Goal: Task Accomplishment & Management: Use online tool/utility

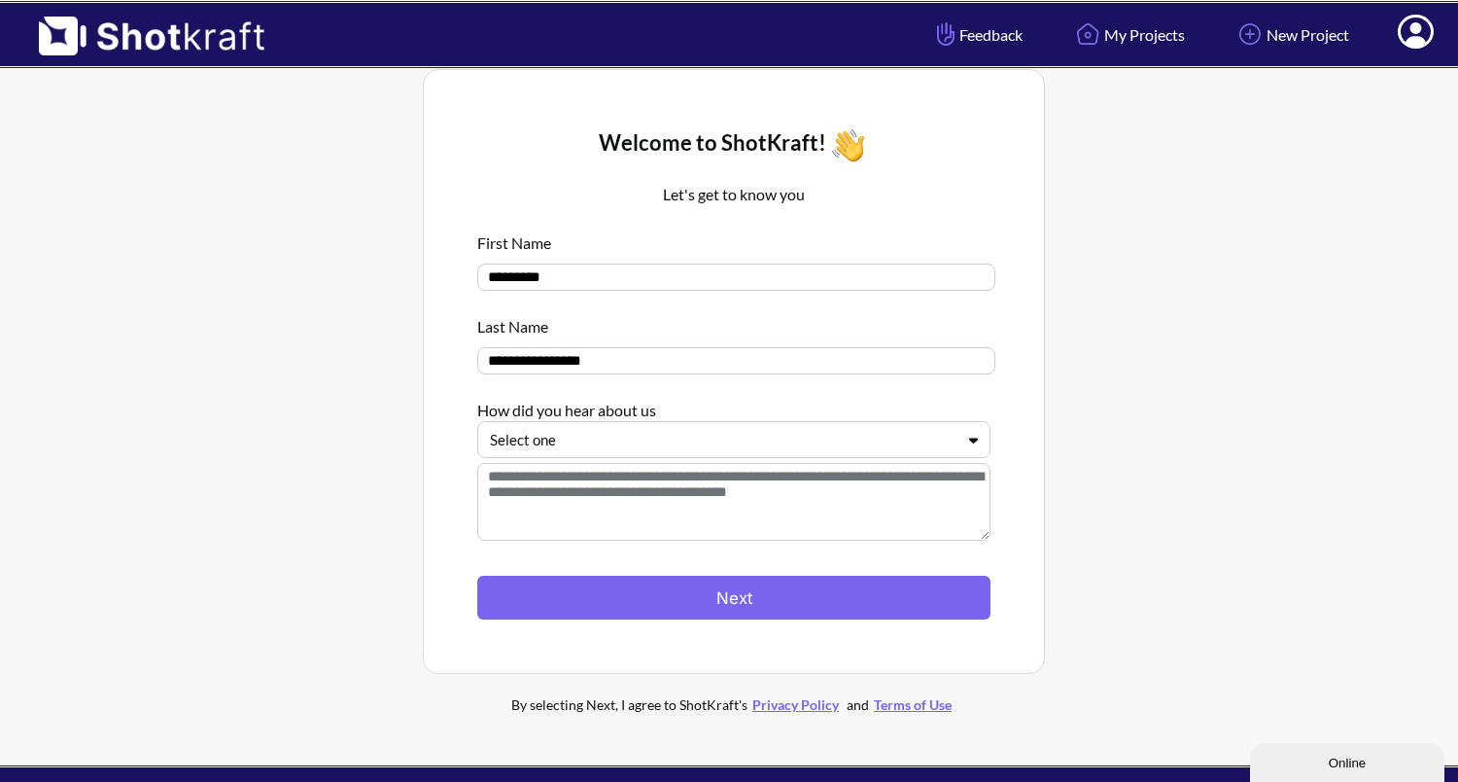
click at [832, 457] on div "Select one" at bounding box center [733, 439] width 513 height 37
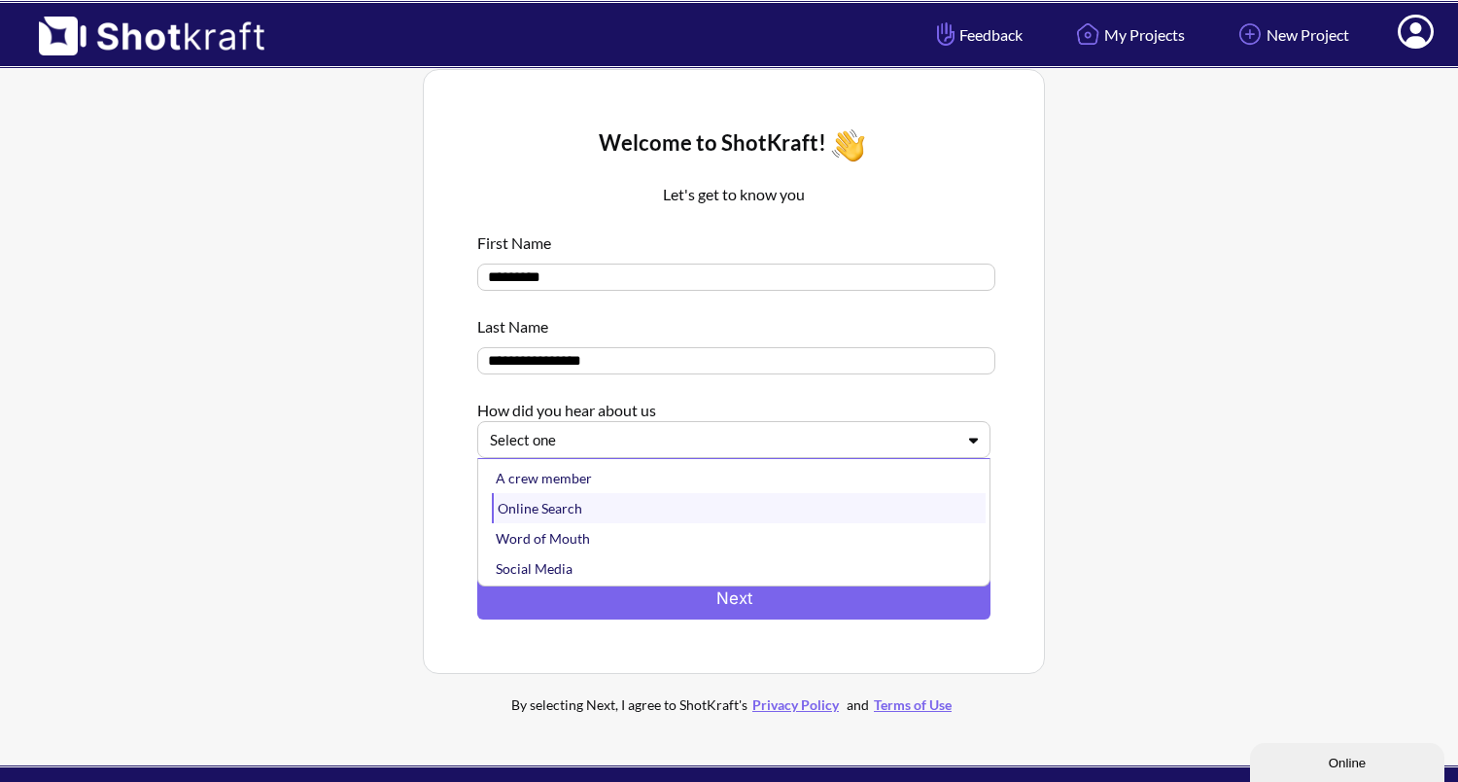
click at [825, 526] on div "A crew member Online Search Word of Mouth Social Media Other" at bounding box center [739, 522] width 502 height 126
click at [825, 523] on div "Online Search" at bounding box center [739, 508] width 494 height 30
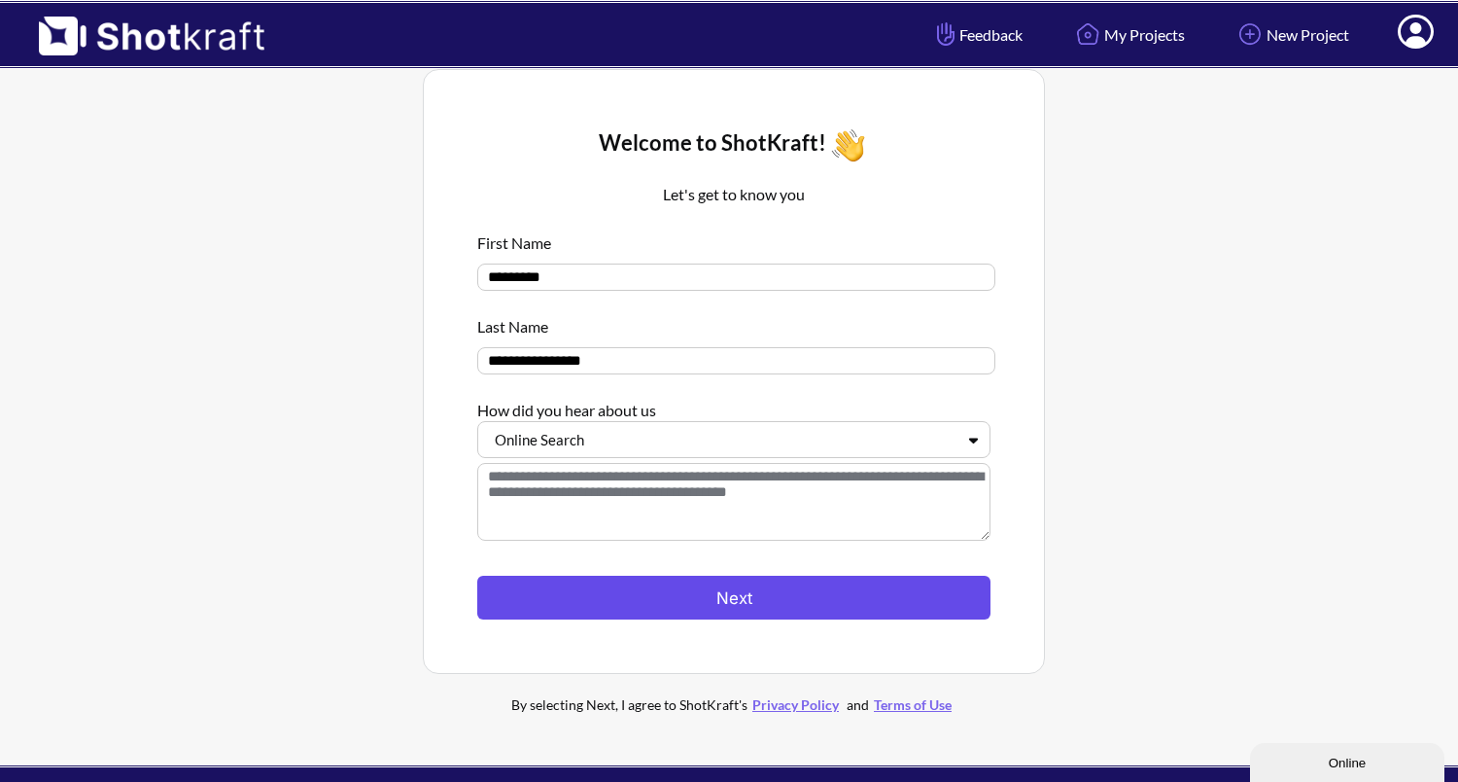
click at [814, 602] on button "Next" at bounding box center [733, 598] width 513 height 44
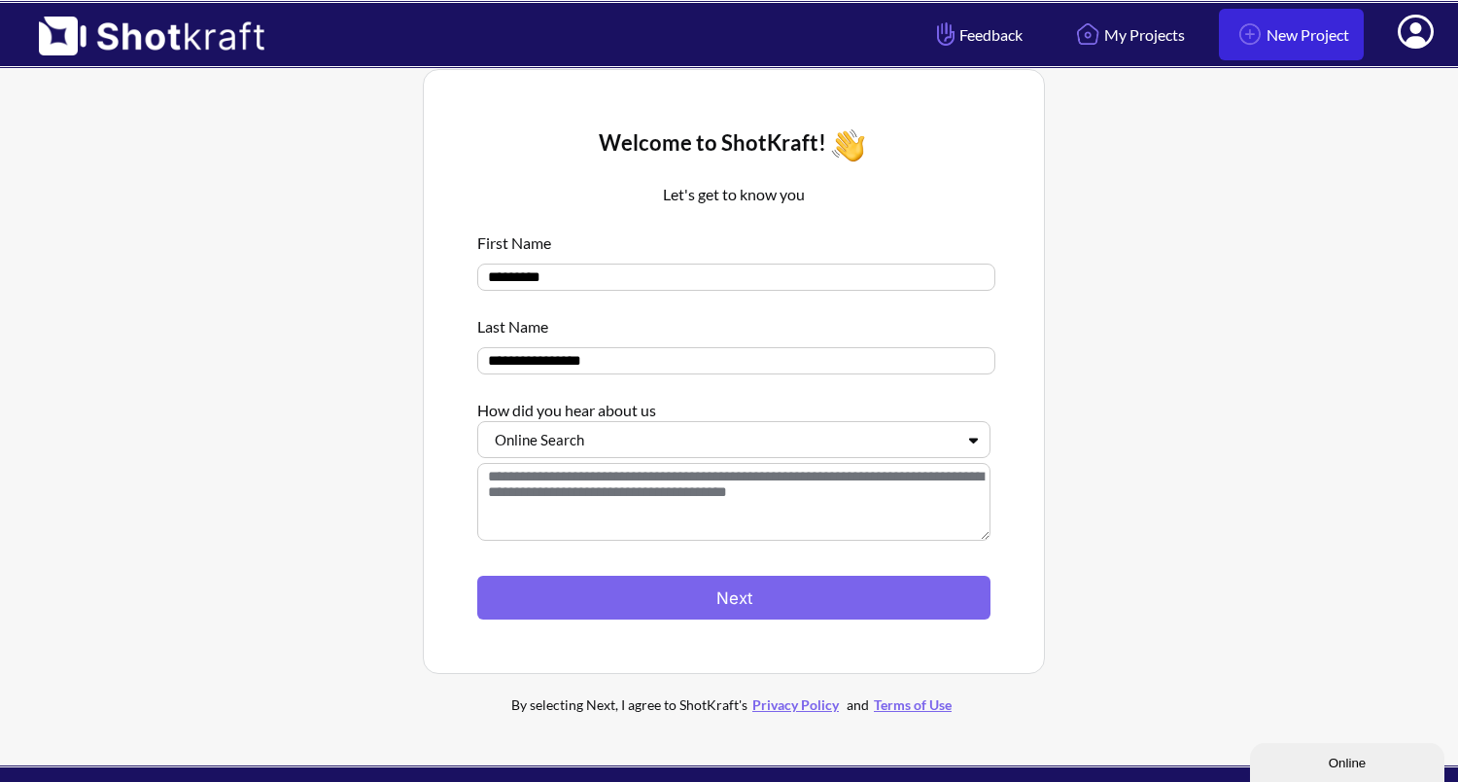
click at [1295, 36] on link "New Project" at bounding box center [1291, 35] width 145 height 52
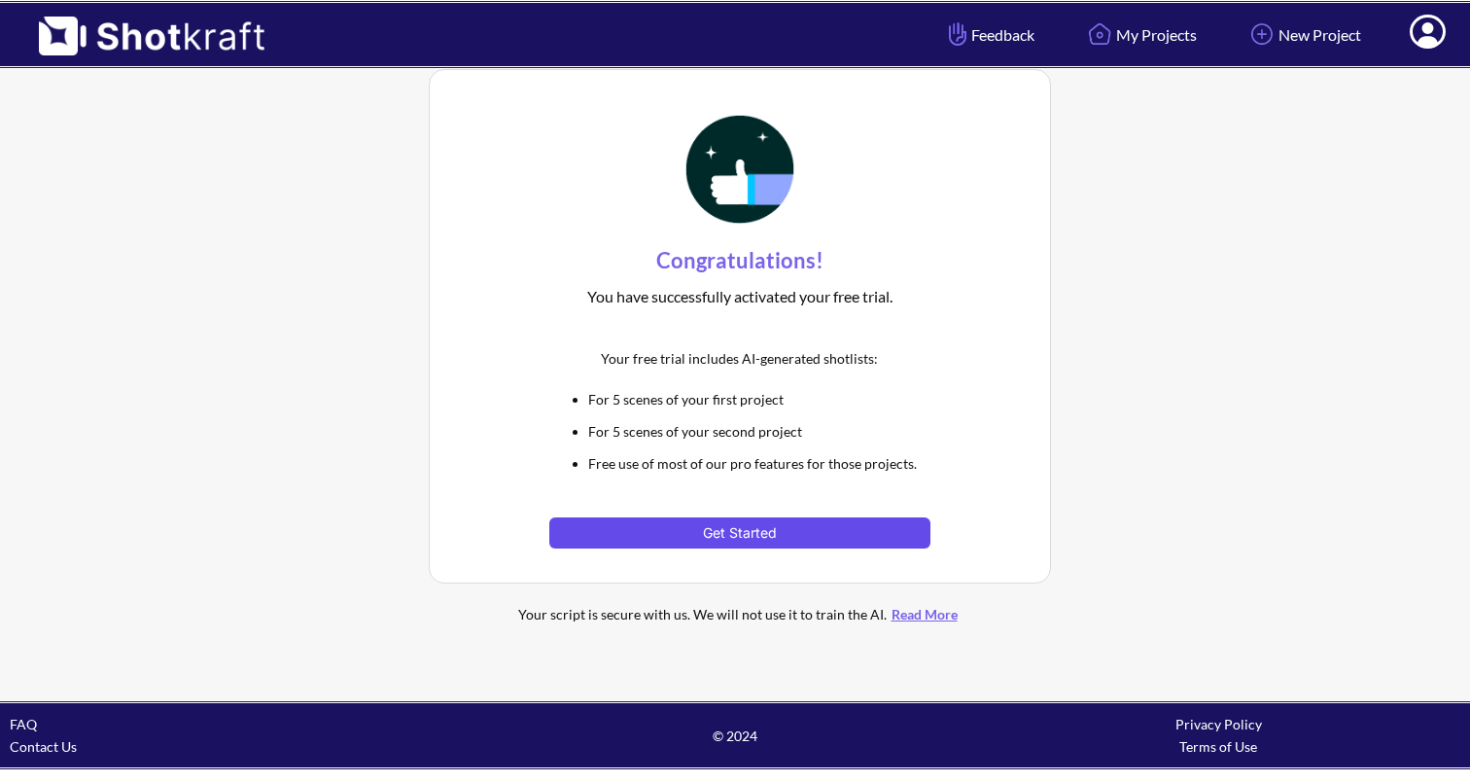
click at [751, 544] on button "Get Started" at bounding box center [739, 532] width 380 height 31
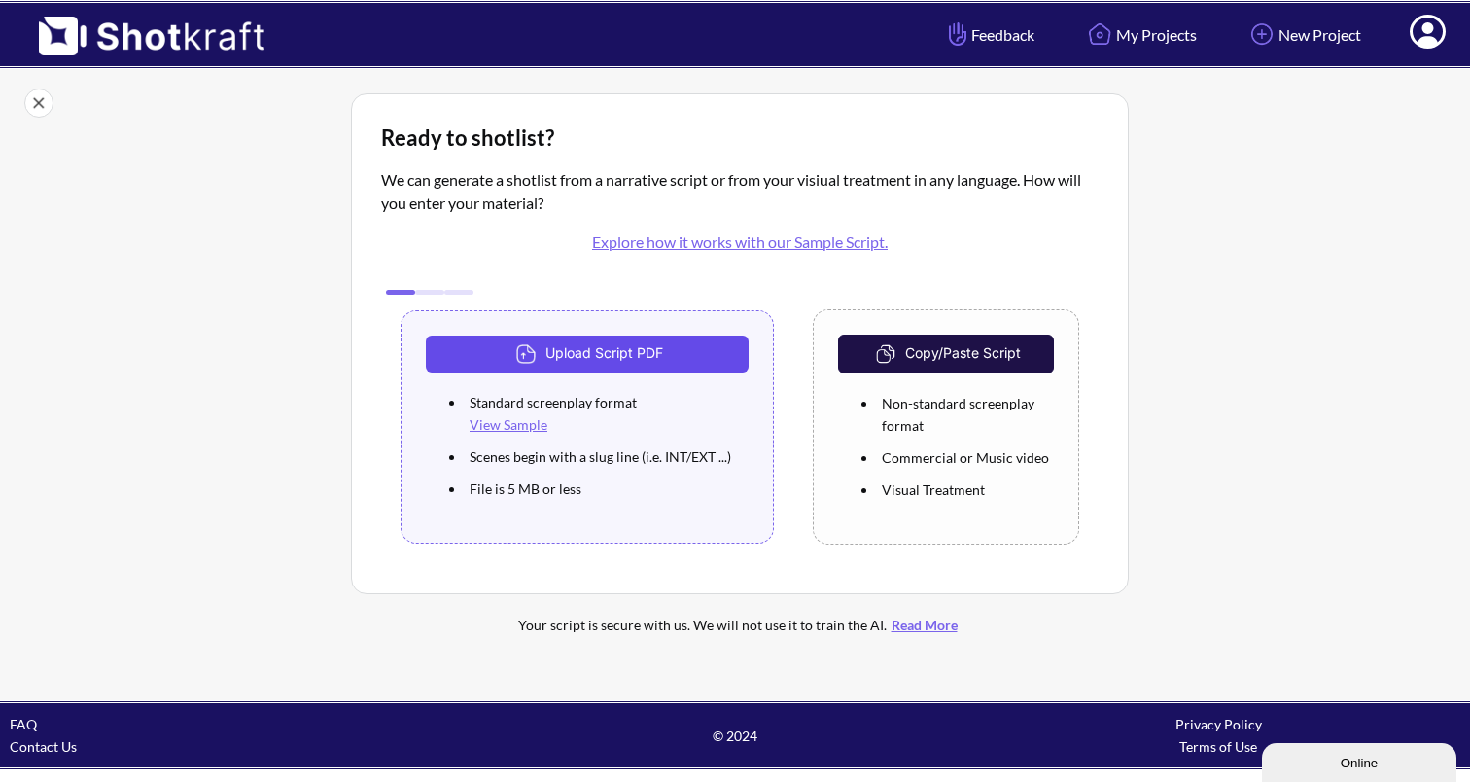
click at [680, 365] on button "Upload Script PDF" at bounding box center [587, 353] width 323 height 37
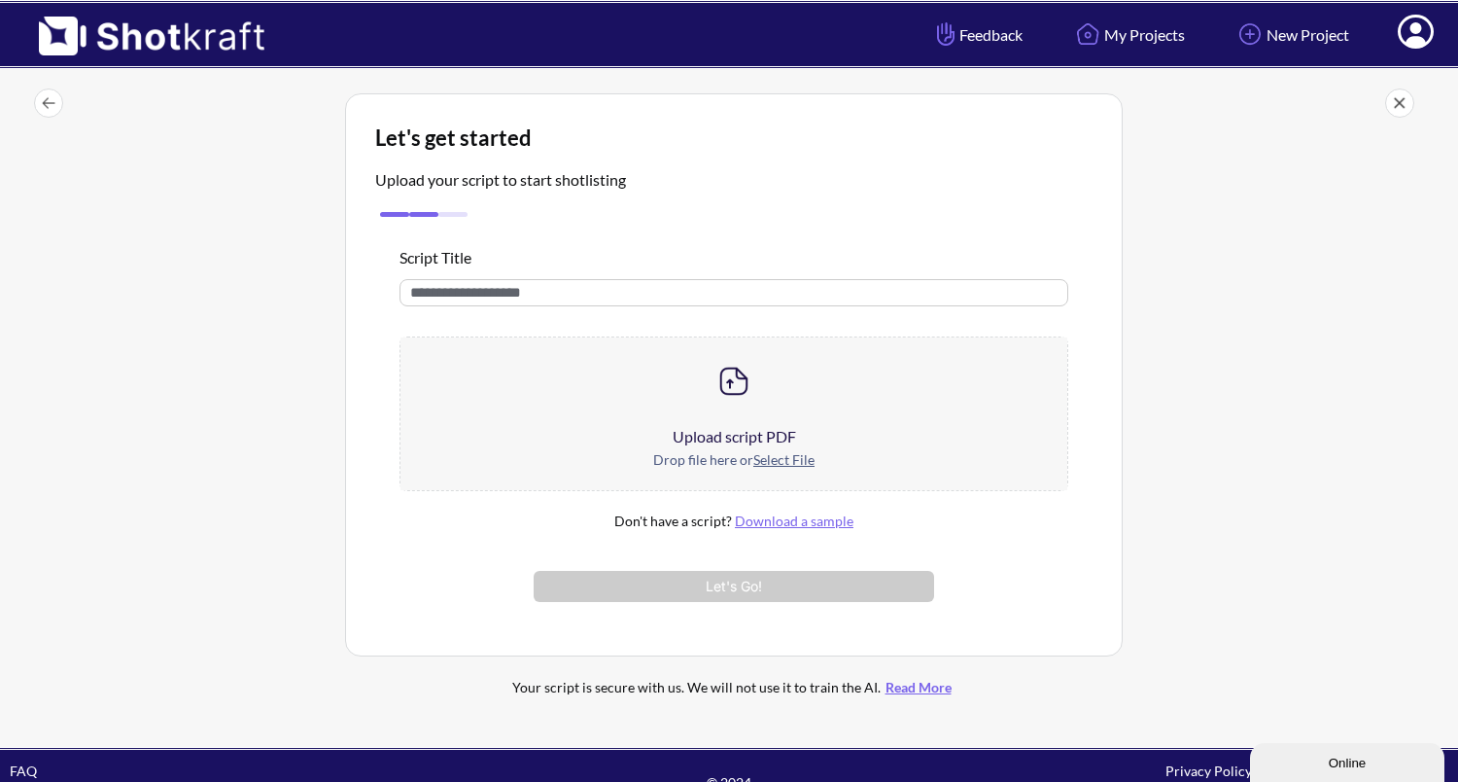
click at [683, 387] on div at bounding box center [734, 381] width 667 height 88
